Goal: Task Accomplishment & Management: Complete application form

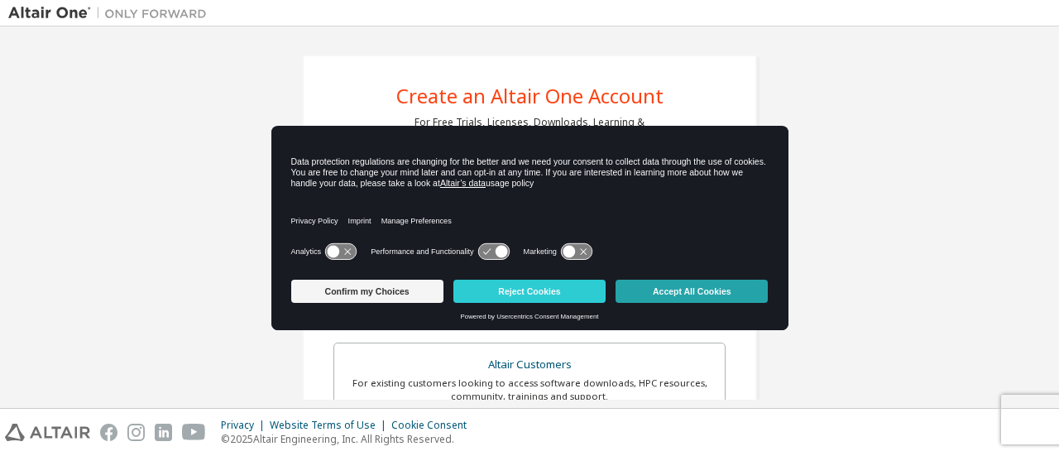
click at [695, 284] on button "Accept All Cookies" at bounding box center [692, 291] width 152 height 23
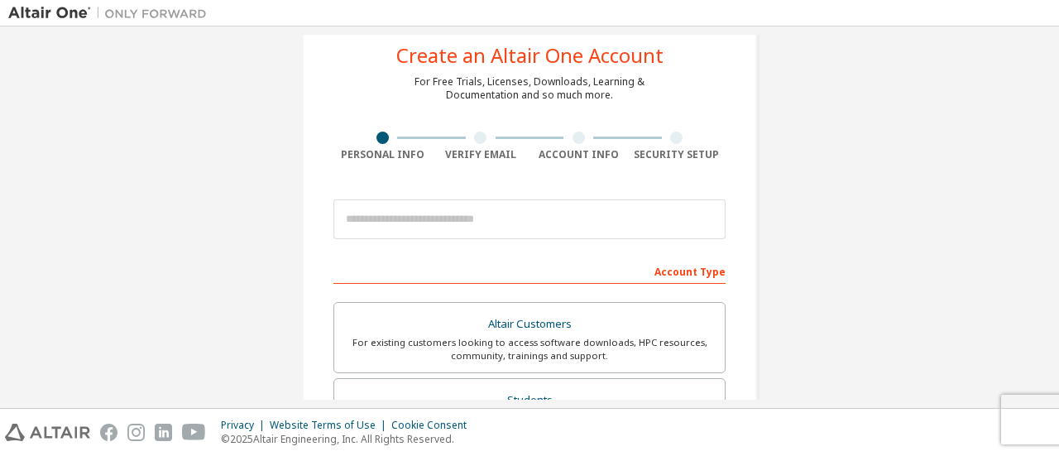
scroll to position [36, 0]
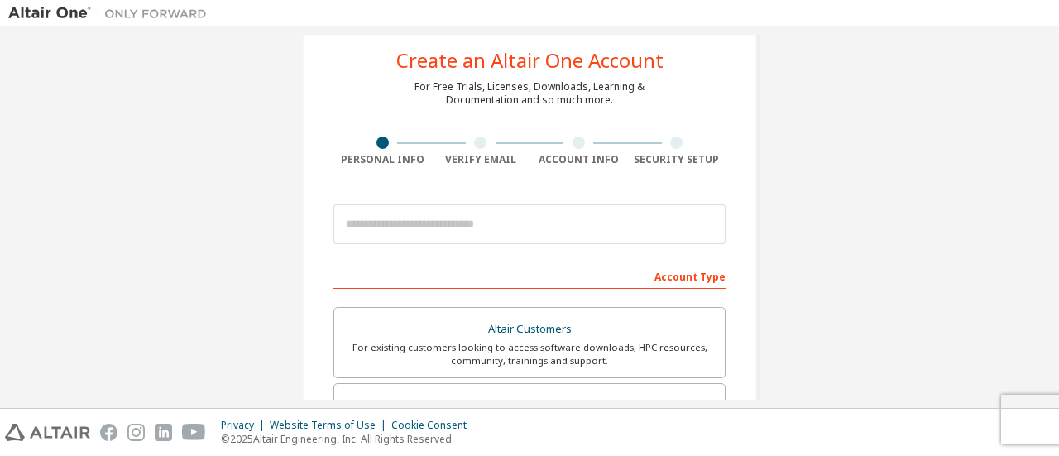
drag, startPoint x: 535, startPoint y: 199, endPoint x: 526, endPoint y: 229, distance: 30.9
click at [526, 229] on div at bounding box center [530, 224] width 392 height 56
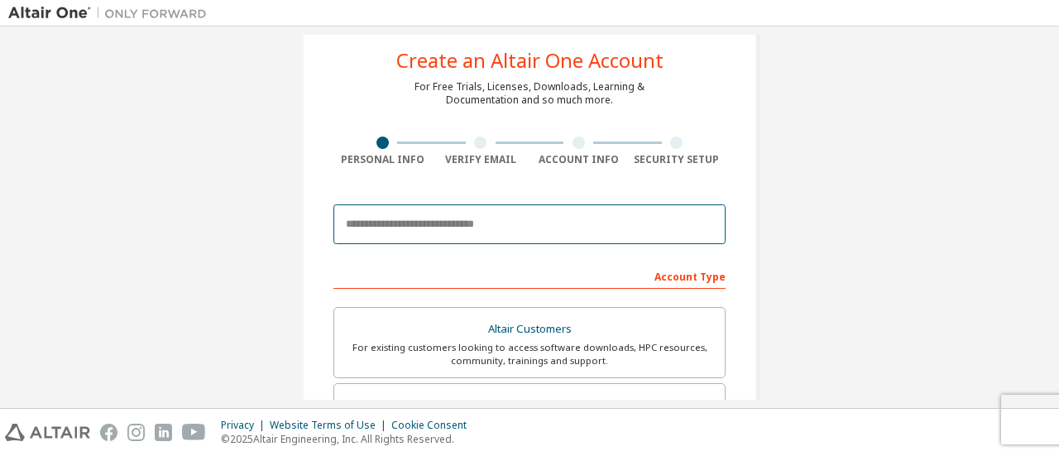
click at [526, 229] on input "email" at bounding box center [530, 224] width 392 height 40
click at [520, 234] on input "**********" at bounding box center [530, 224] width 392 height 40
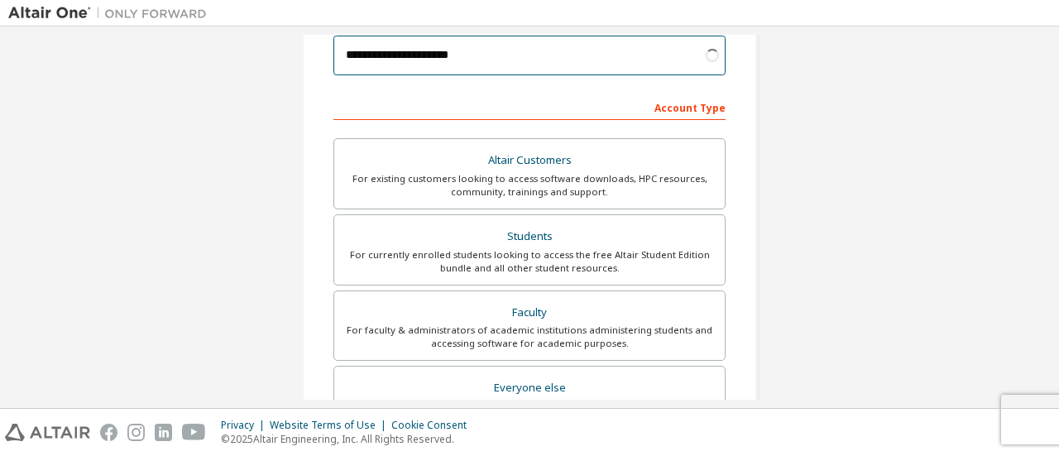
scroll to position [206, 0]
type input "**********"
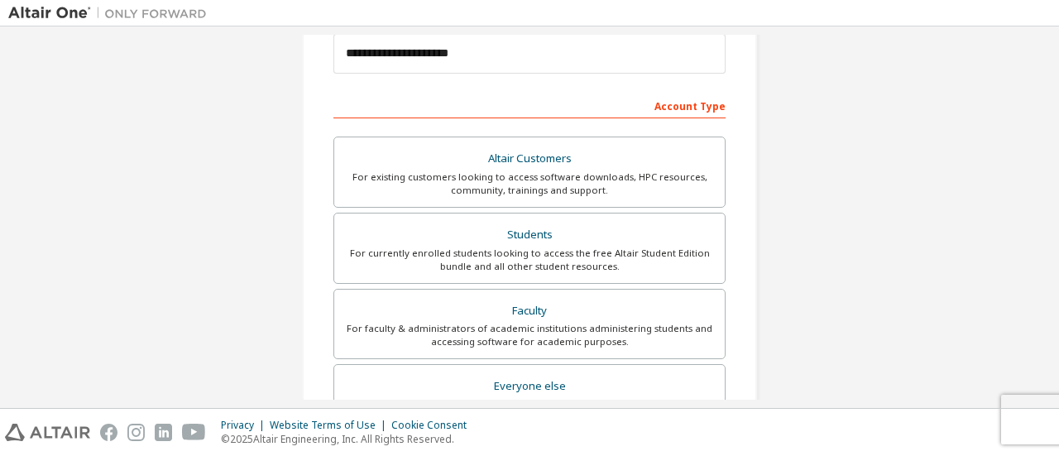
click at [520, 234] on div "Students" at bounding box center [529, 234] width 371 height 23
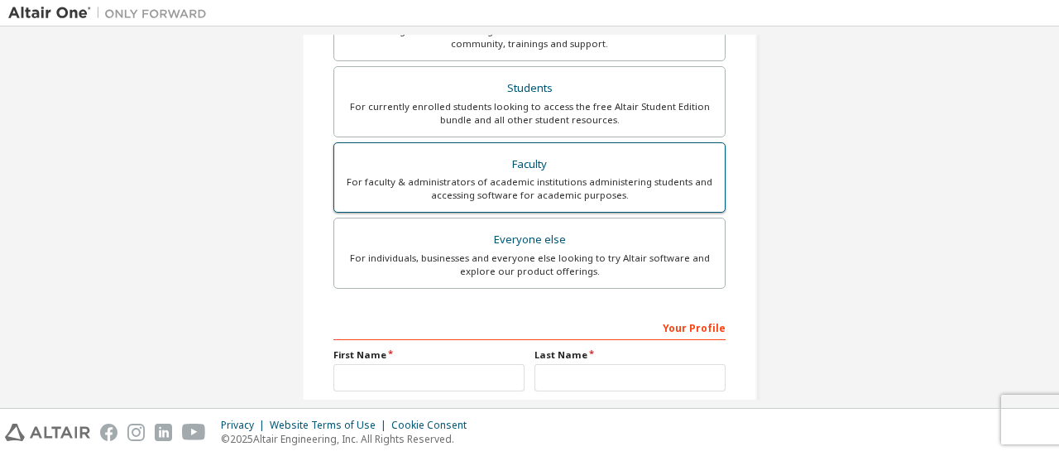
scroll to position [485, 0]
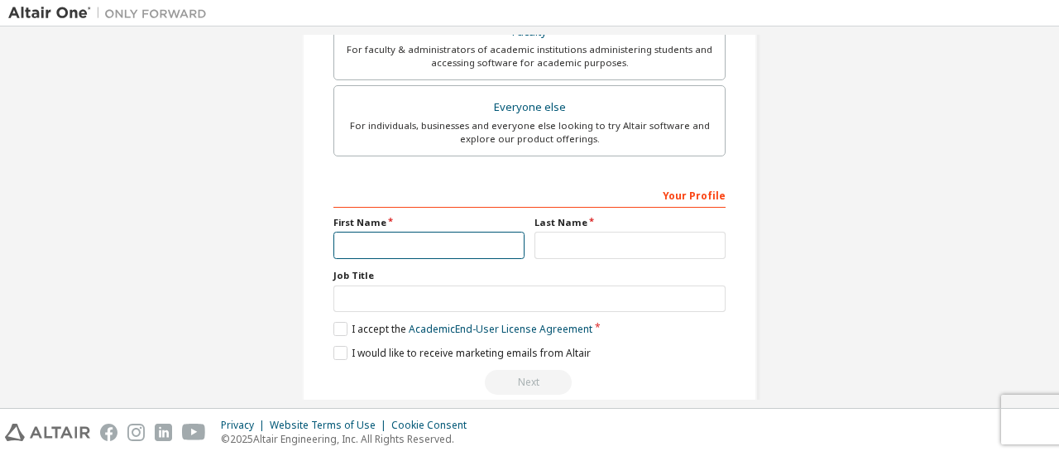
click at [445, 237] on input "text" at bounding box center [429, 245] width 191 height 27
type input "****"
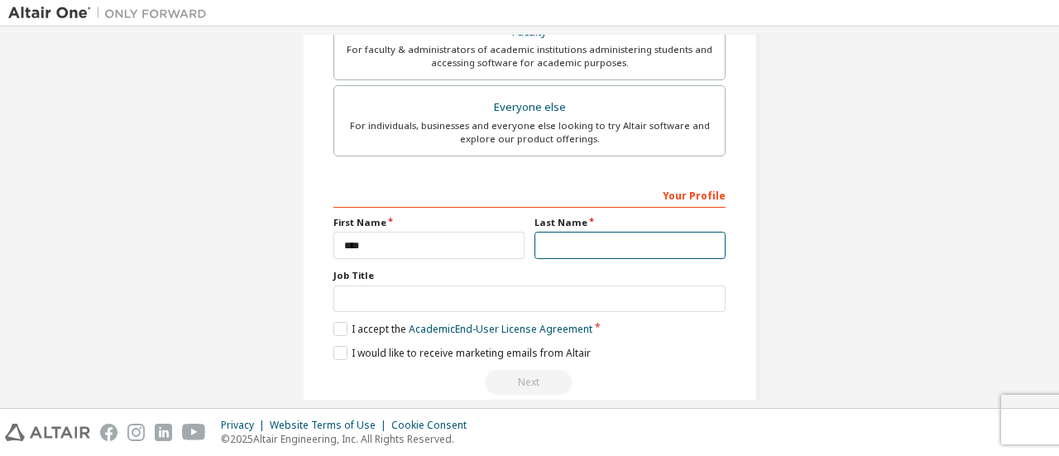
click at [588, 244] on input "text" at bounding box center [630, 245] width 191 height 27
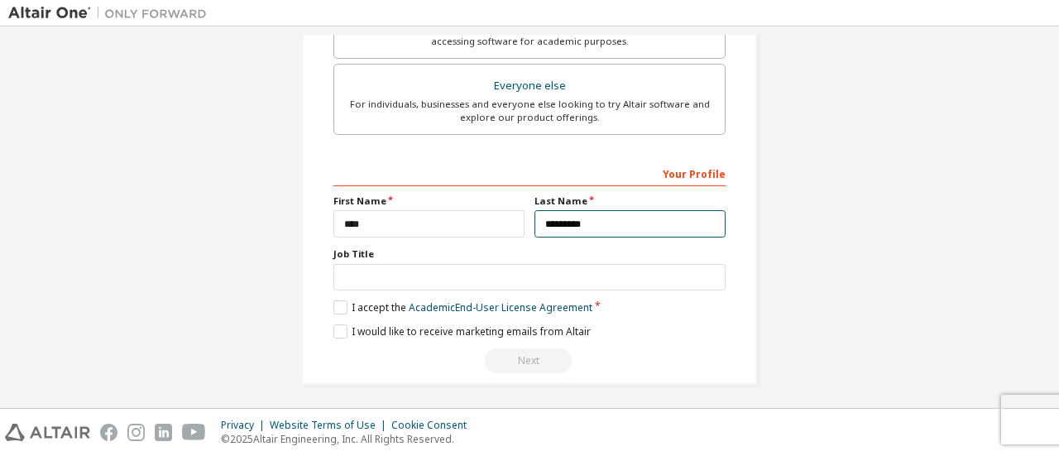
type input "*********"
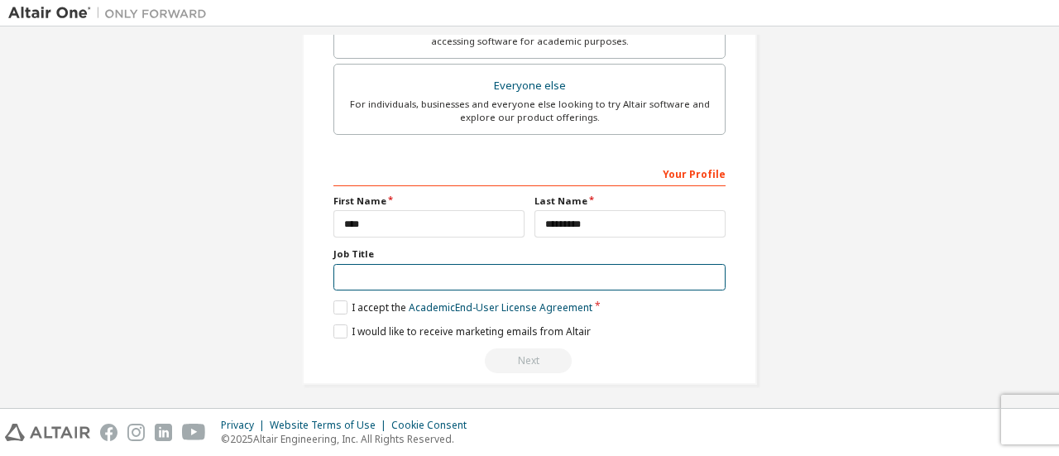
click at [480, 267] on input "text" at bounding box center [530, 277] width 392 height 27
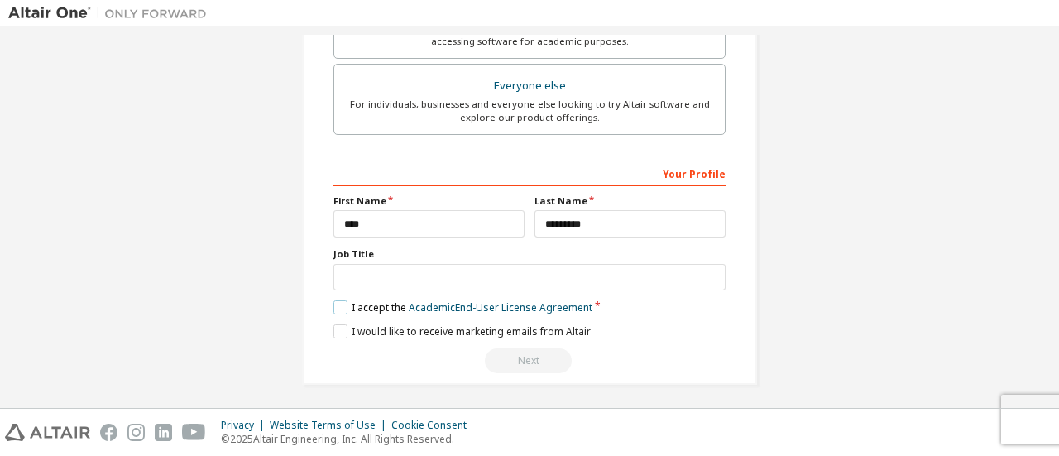
click at [341, 300] on label "I accept the Academic End-User License Agreement" at bounding box center [463, 307] width 259 height 14
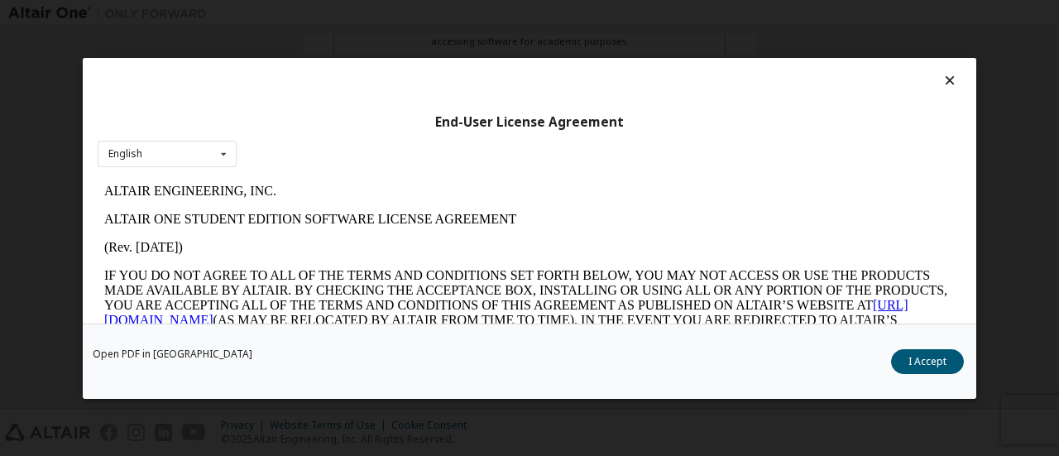
scroll to position [0, 0]
click at [917, 365] on button "I Accept" at bounding box center [927, 360] width 73 height 25
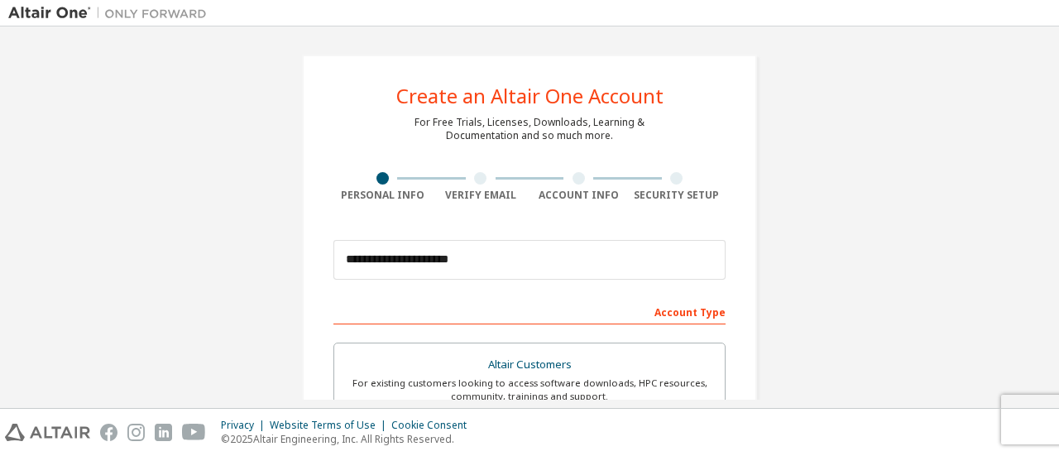
scroll to position [506, 0]
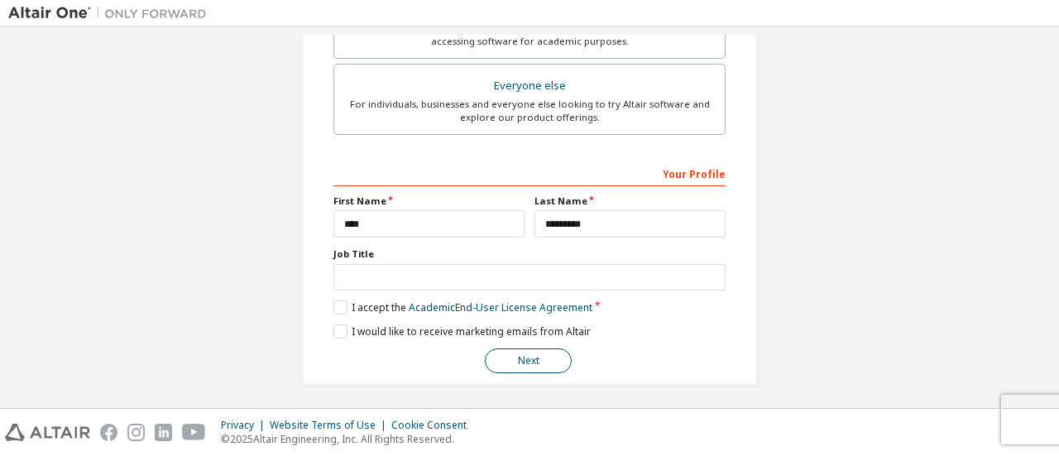
click at [527, 358] on button "Next" at bounding box center [528, 360] width 87 height 25
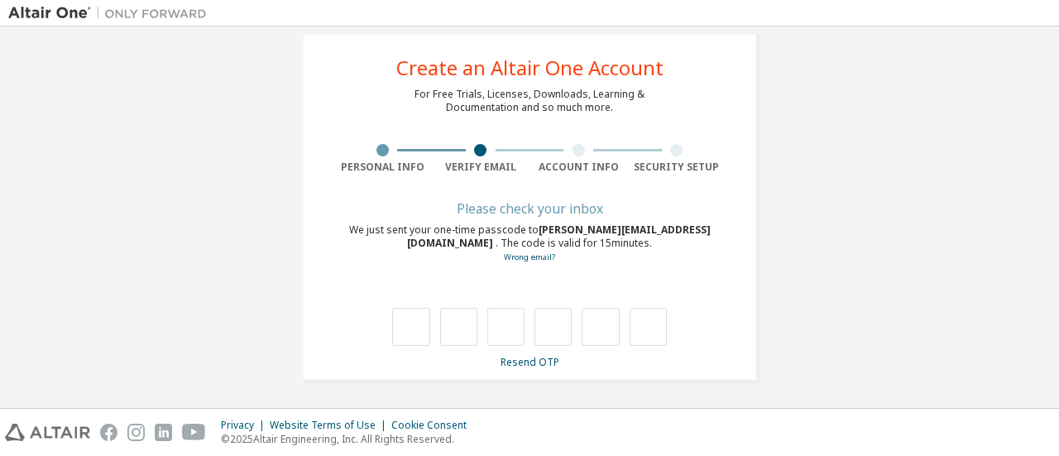
type input "*"
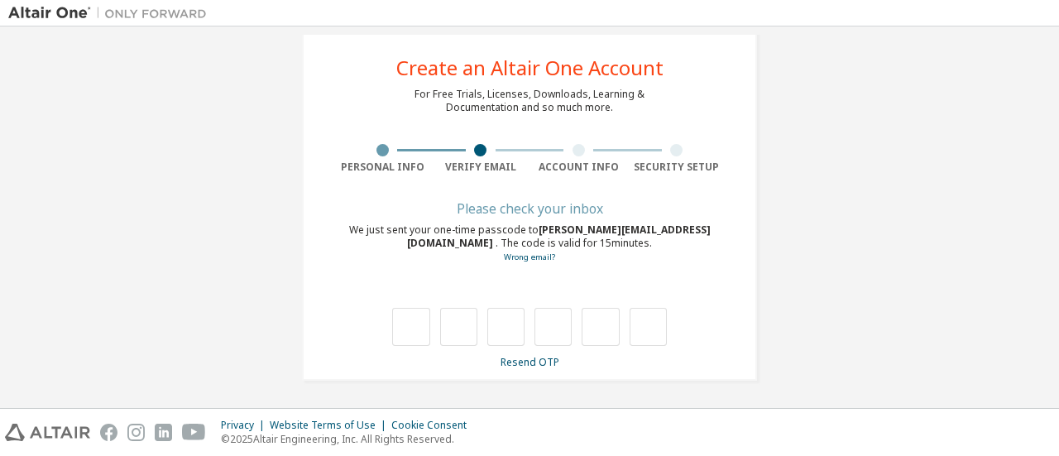
type input "*"
